Goal: Task Accomplishment & Management: Complete application form

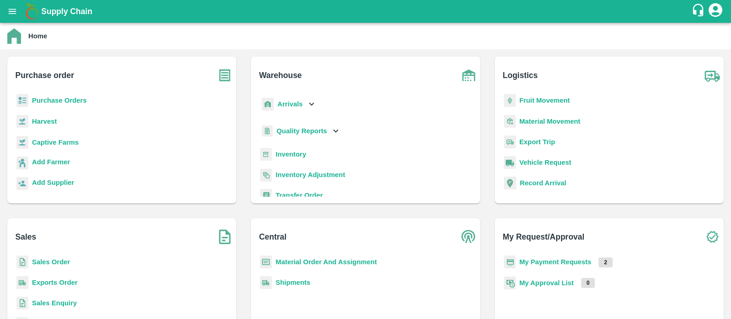
click at [71, 102] on b "Purchase Orders" at bounding box center [59, 100] width 55 height 7
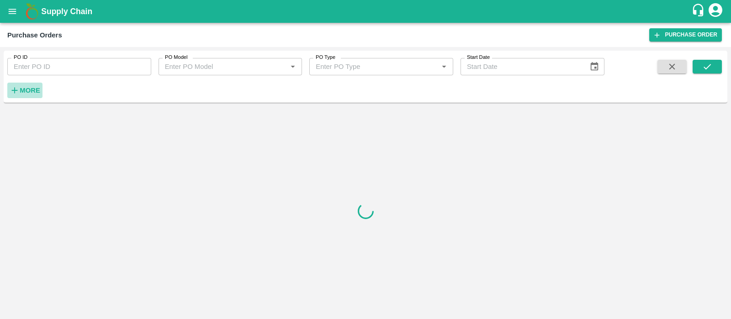
click at [33, 92] on strong "More" at bounding box center [30, 90] width 21 height 7
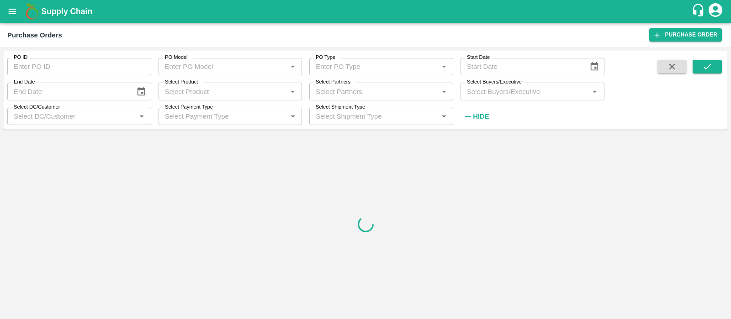
click at [471, 88] on input "Select Buyers/Executive" at bounding box center [524, 91] width 123 height 12
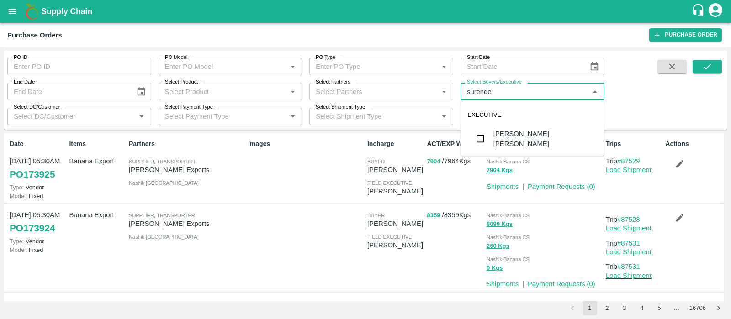
type input "surender"
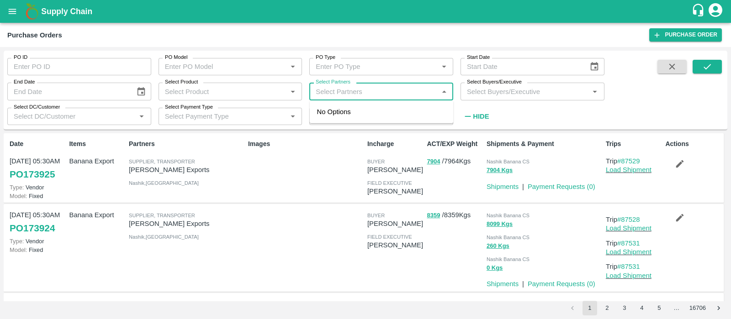
click at [344, 91] on input "Select Partners" at bounding box center [373, 91] width 123 height 12
type input "surender kuma"
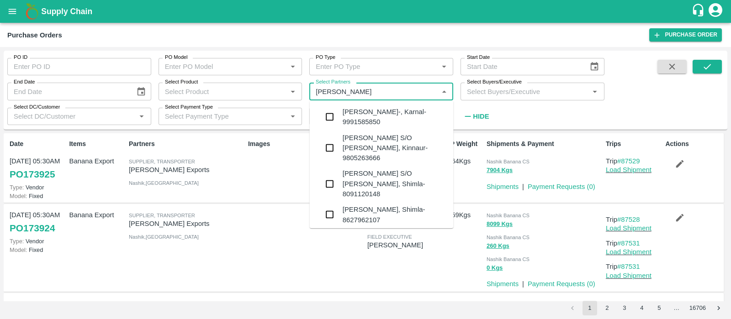
click at [388, 150] on div "SURENDER KUMAR S/O SITA RAM-HOMTE, Kinnaur-9805263666" at bounding box center [394, 148] width 104 height 31
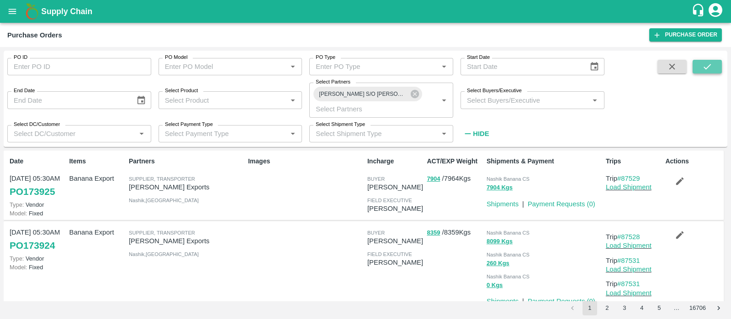
click at [712, 65] on button "submit" at bounding box center [706, 67] width 29 height 14
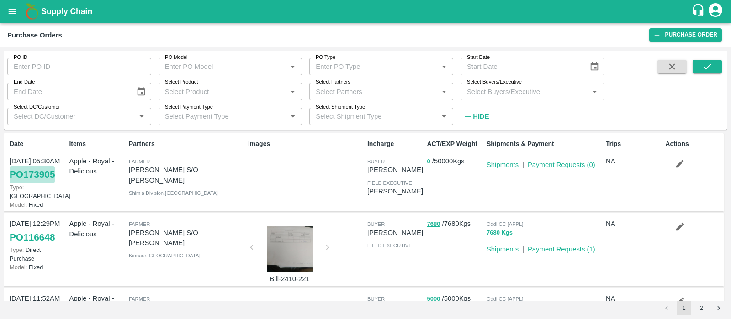
click at [37, 178] on link "PO 173905" at bounding box center [32, 174] width 45 height 16
click at [381, 87] on input "Select Partners" at bounding box center [373, 91] width 123 height 12
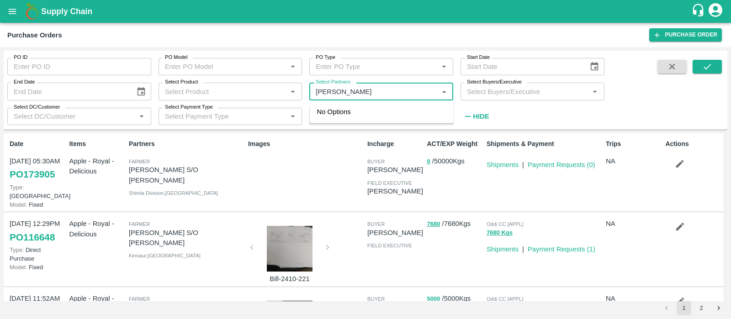
type input "vasu bhushan"
click at [352, 114] on div "Vasu Bhushan-KOTHI, Kinnaur-7018692006" at bounding box center [394, 117] width 104 height 21
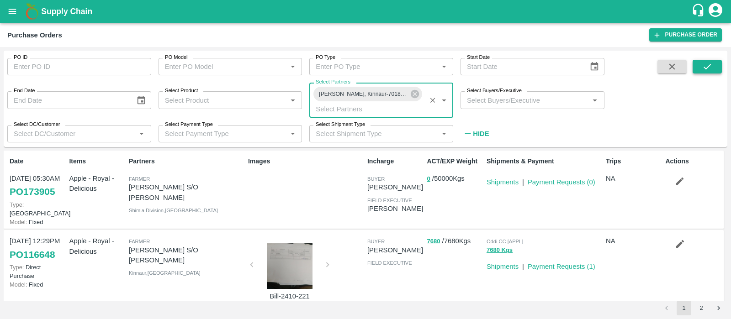
click at [707, 69] on icon "submit" at bounding box center [707, 67] width 10 height 10
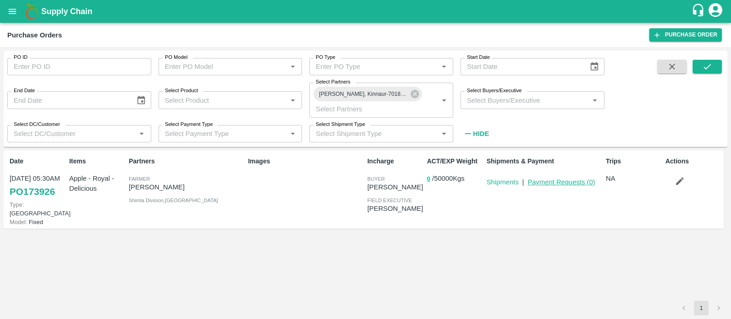
click at [568, 183] on link "Payment Requests ( 0 )" at bounding box center [561, 182] width 68 height 7
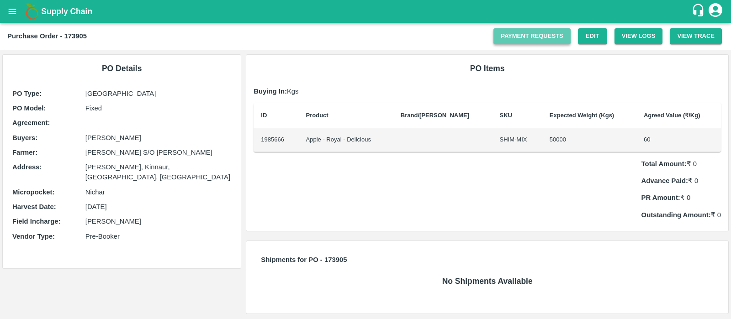
click at [558, 29] on link "Payment Requests" at bounding box center [531, 36] width 77 height 16
click at [594, 32] on link "Edit" at bounding box center [592, 36] width 29 height 16
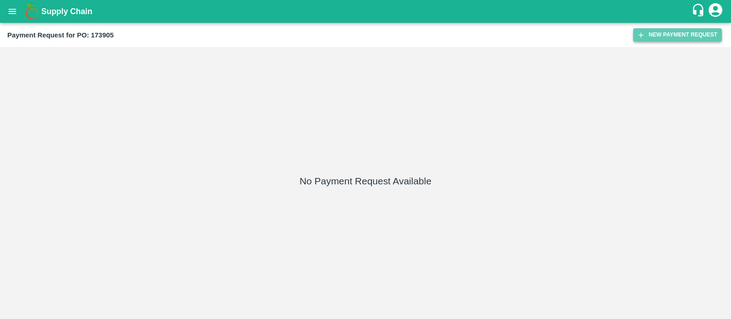
click at [662, 33] on button "New Payment Request" at bounding box center [677, 34] width 89 height 13
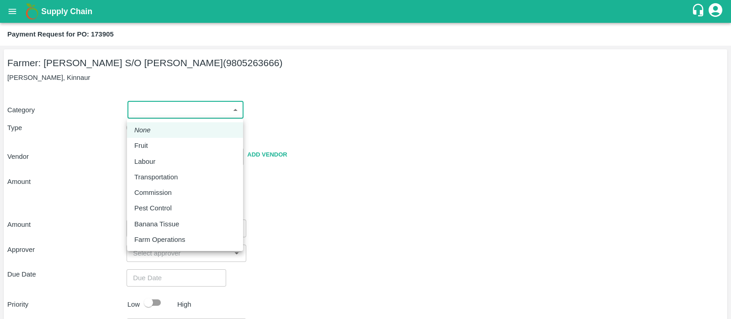
click at [224, 114] on body "Supply Chain Payment Request for PO: 173905 Farmer: SURENDER KUMAR S/O SITA RAM…" at bounding box center [365, 159] width 731 height 319
click at [166, 141] on div "Fruit" at bounding box center [184, 146] width 101 height 10
type input "1"
type input "SURENDER KUMAR S/O SITA RAM - 9805263666(Farmer)"
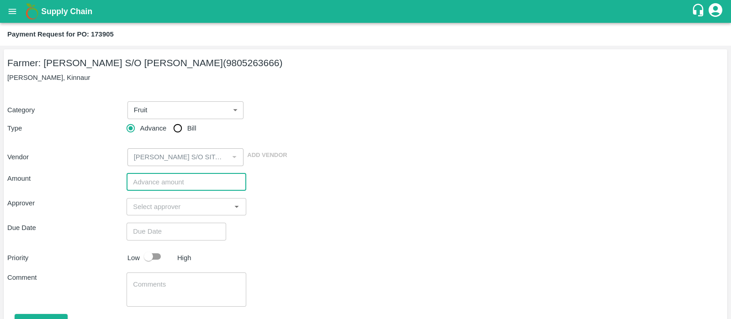
click at [164, 176] on input "number" at bounding box center [185, 182] width 119 height 17
type input "1000000"
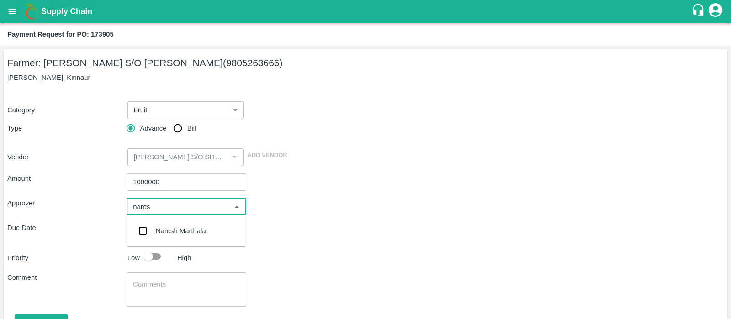
type input "naresh"
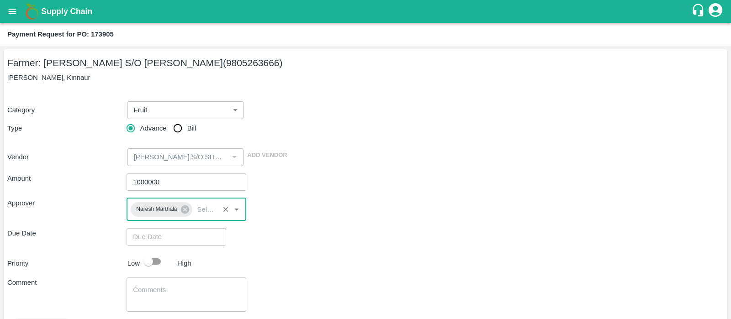
type input "DD/MM/YYYY hh:mm aa"
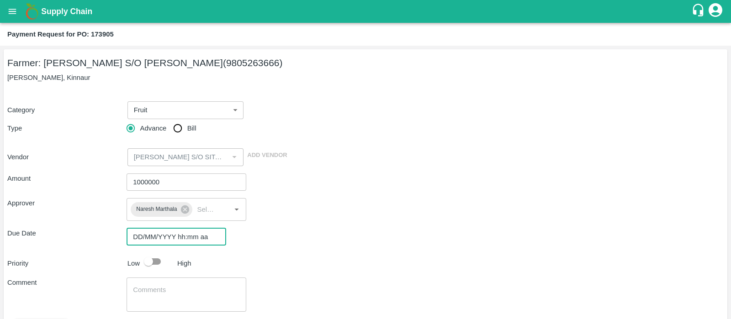
click at [146, 242] on input "DD/MM/YYYY hh:mm aa" at bounding box center [172, 236] width 93 height 17
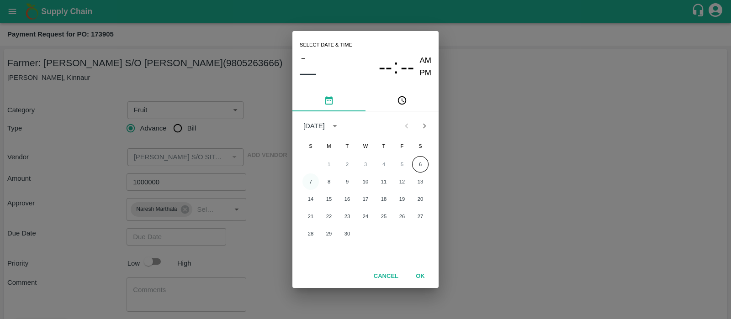
click at [308, 182] on button "7" at bounding box center [310, 182] width 16 height 16
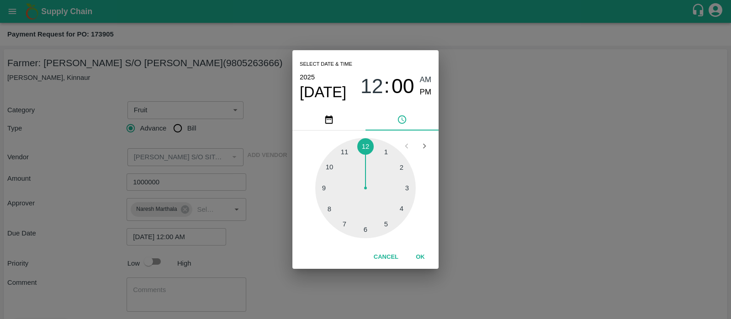
click at [364, 230] on div at bounding box center [365, 188] width 100 height 100
type input "[DATE] 06:00 AM"
click at [422, 254] on button "OK" at bounding box center [419, 257] width 29 height 16
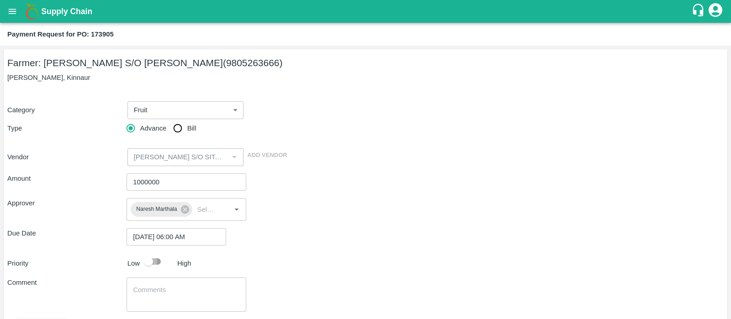
click at [152, 260] on input "checkbox" at bounding box center [148, 261] width 52 height 17
checkbox input "true"
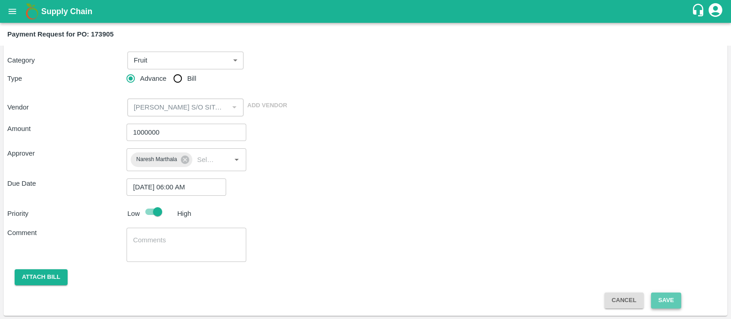
click at [655, 295] on button "Save" at bounding box center [666, 301] width 30 height 16
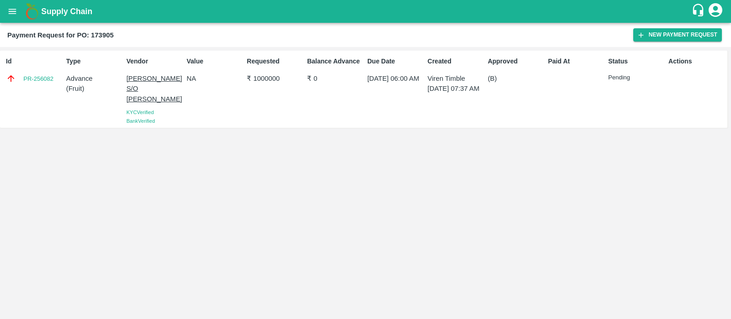
click at [131, 85] on p "SURENDER KUMAR S/O SITA RAM" at bounding box center [154, 89] width 57 height 31
drag, startPoint x: 59, startPoint y: 81, endPoint x: 25, endPoint y: 86, distance: 34.6
click at [25, 86] on div "Id PR-256082" at bounding box center [32, 89] width 60 height 73
copy link "PR-256082"
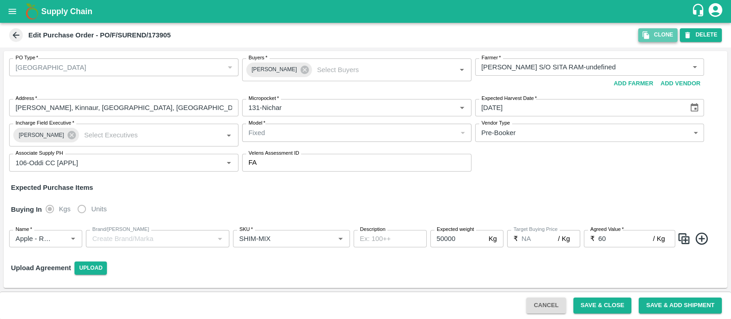
click at [662, 33] on button "Clone" at bounding box center [657, 34] width 39 height 13
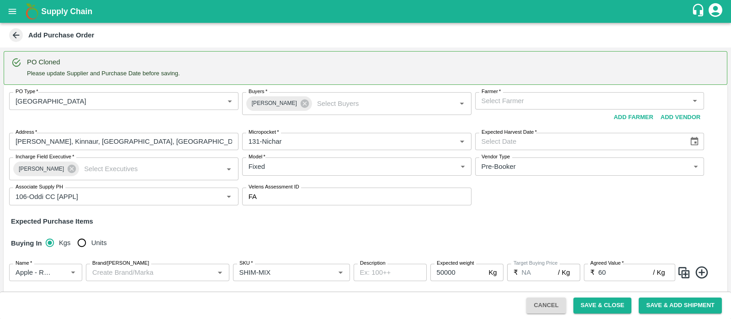
click at [560, 100] on input "Farmer   *" at bounding box center [582, 101] width 209 height 12
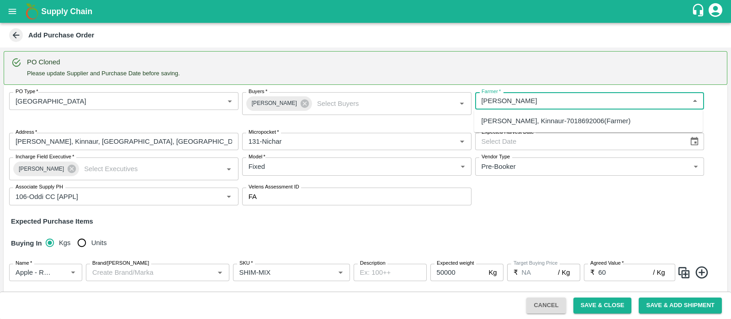
click at [586, 121] on div "Vasu Bhushan-KOTHI, Kinnaur-7018692006(Farmer)" at bounding box center [555, 121] width 149 height 10
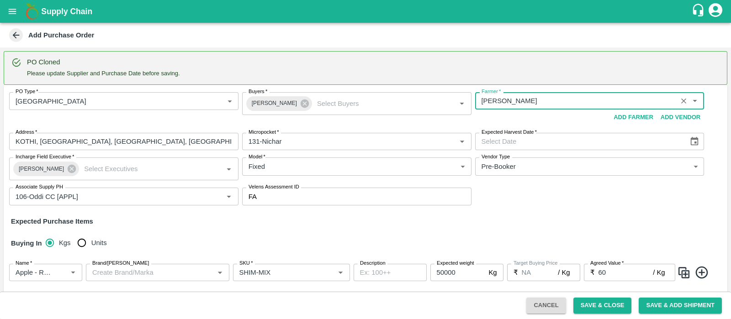
type input "Vasu Bhushan-KOTHI, Kinnaur-7018692006(Farmer)"
type input "KOTHI, Kinnaur, KALPA, Himachal Pradesh"
type input "Vasu Bhushan-KOTHI, Kinnaur-7018692006(Farmer)"
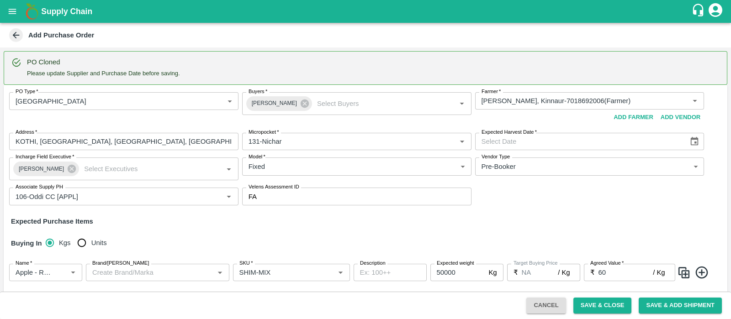
click at [336, 227] on div "PO Type   * Farm Gate 1 PO Type Buyers   * Hitender Kumar Sharma Buyers   * Far…" at bounding box center [365, 216] width 723 height 263
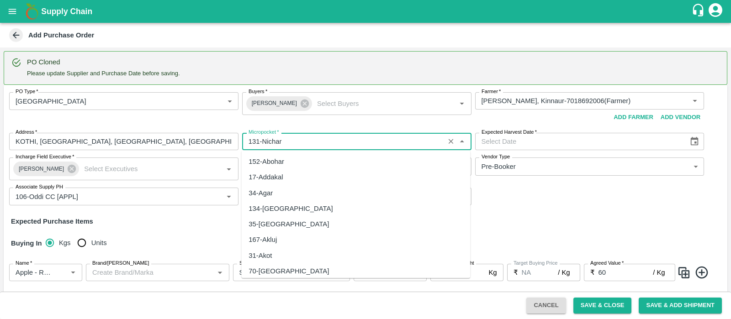
click at [300, 144] on input "Micropocket   *" at bounding box center [343, 142] width 197 height 12
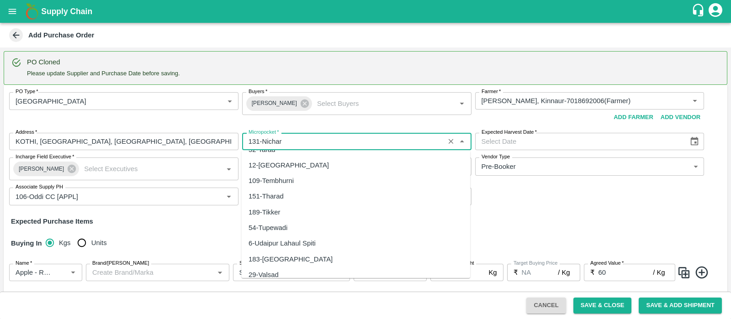
scroll to position [2679, 0]
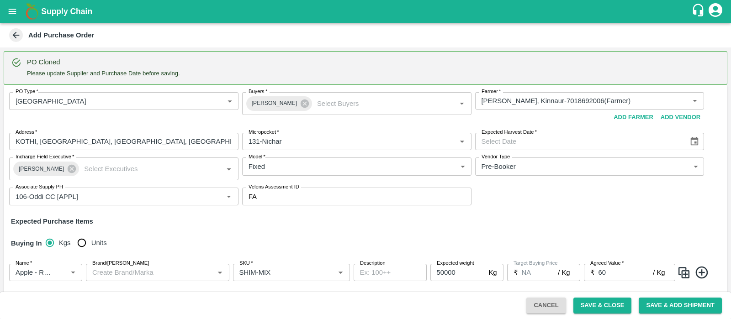
click at [501, 211] on div "PO Type   * Farm Gate 1 PO Type Buyers   * Hitender Kumar Sharma Buyers   * Far…" at bounding box center [365, 149] width 723 height 128
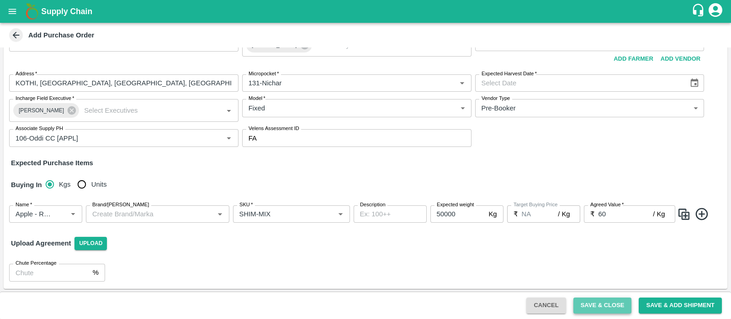
click at [605, 303] on button "Save & Close" at bounding box center [602, 306] width 58 height 16
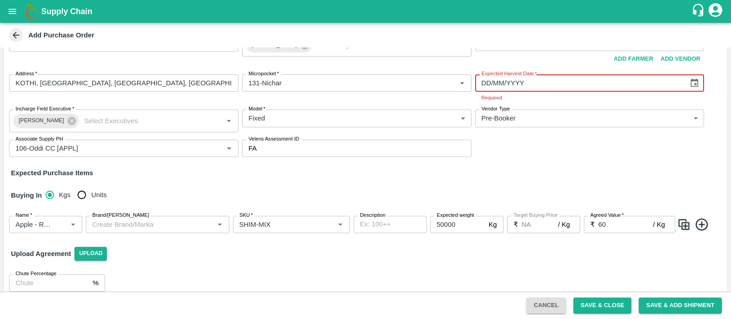
click at [505, 80] on input "DD/MM/YYYY" at bounding box center [578, 82] width 207 height 17
type input "06/09/2025"
click at [591, 157] on div "PO Type   * Farm Gate 1 PO Type Buyers   * Hitender Kumar Sharma Buyers   * Far…" at bounding box center [365, 95] width 723 height 138
click at [606, 307] on button "Save & Close" at bounding box center [602, 306] width 58 height 16
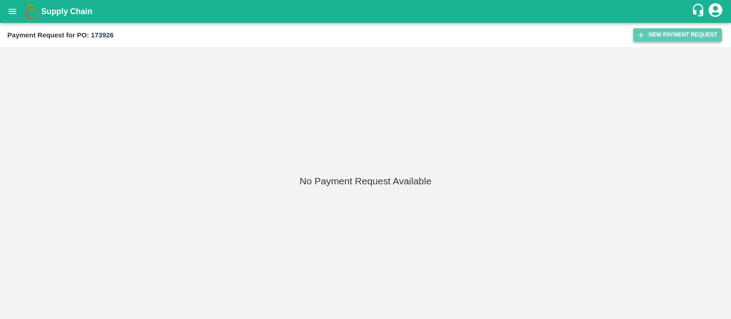
click at [675, 36] on button "New Payment Request" at bounding box center [677, 34] width 89 height 13
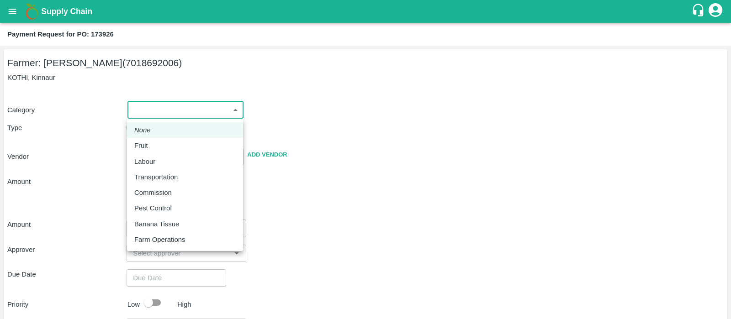
click at [172, 109] on body "Supply Chain Payment Request for PO: 173926 Farmer: [PERSON_NAME] (7018692006) …" at bounding box center [365, 159] width 731 height 319
click at [161, 145] on div "Fruit" at bounding box center [184, 146] width 101 height 10
type input "1"
type input "[PERSON_NAME] - 7018692006(Farmer)"
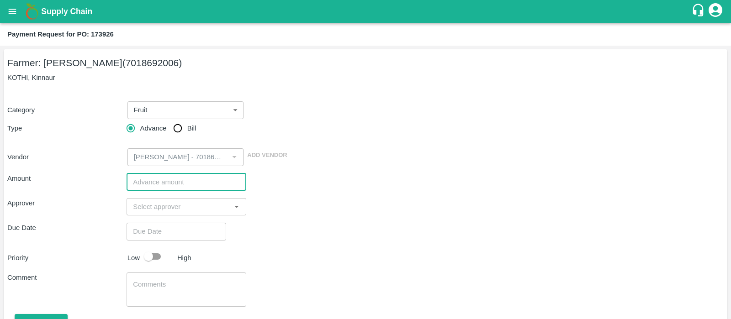
click at [184, 178] on input "number" at bounding box center [185, 182] width 119 height 17
type input "1000000"
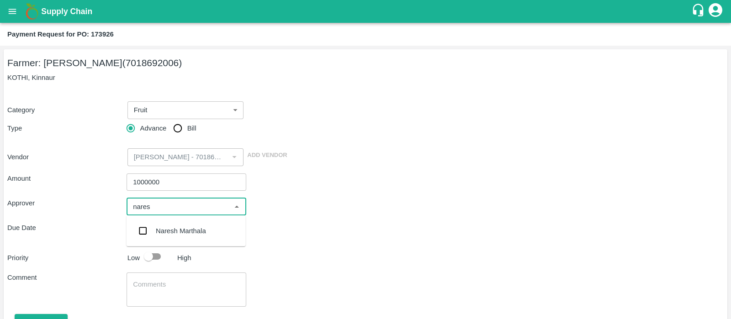
type input "naresh"
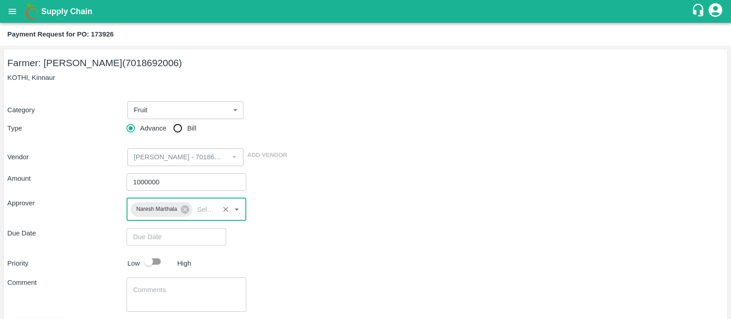
type input "DD/MM/YYYY hh:mm aa"
click at [140, 237] on input "DD/MM/YYYY hh:mm aa" at bounding box center [172, 236] width 93 height 17
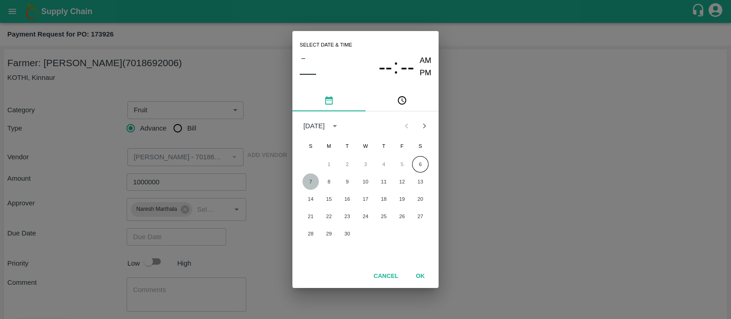
click at [308, 180] on button "7" at bounding box center [310, 182] width 16 height 16
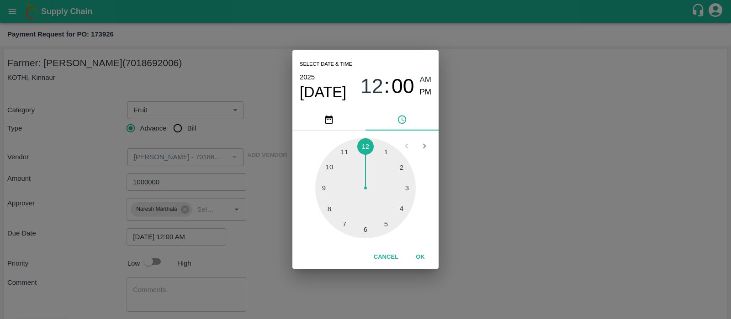
click at [364, 229] on div at bounding box center [365, 188] width 100 height 100
type input "[DATE] 06:00 AM"
click at [417, 254] on button "OK" at bounding box center [419, 257] width 29 height 16
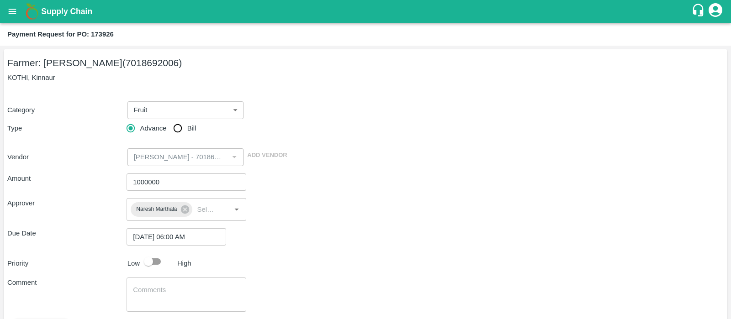
click at [276, 251] on div "Amount 1000000 ​ Approver [PERSON_NAME] ​ Due Date [DATE] 06:00 AM ​ Priority L…" at bounding box center [365, 262] width 716 height 192
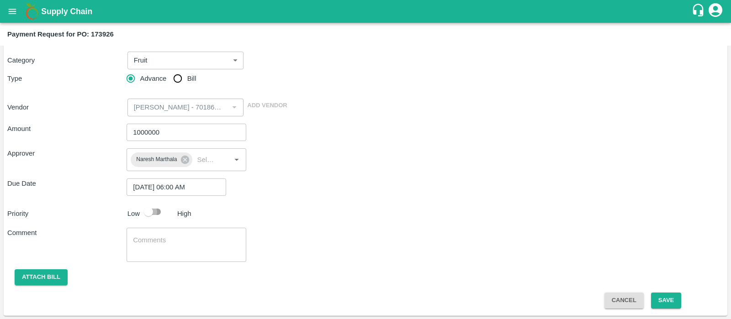
click at [154, 210] on input "checkbox" at bounding box center [148, 211] width 52 height 17
checkbox input "true"
click at [658, 298] on button "Save" at bounding box center [666, 301] width 30 height 16
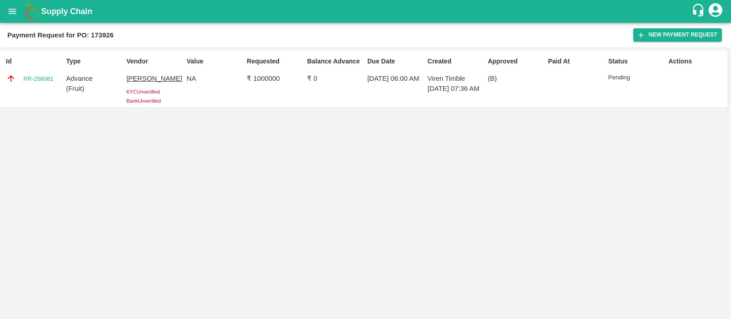
click at [156, 74] on p "[PERSON_NAME]" at bounding box center [154, 79] width 57 height 10
drag, startPoint x: 55, startPoint y: 83, endPoint x: 22, endPoint y: 84, distance: 33.3
click at [22, 84] on div "Id PR-256081" at bounding box center [32, 79] width 60 height 52
copy link "PR-256081"
